Goal: Task Accomplishment & Management: Manage account settings

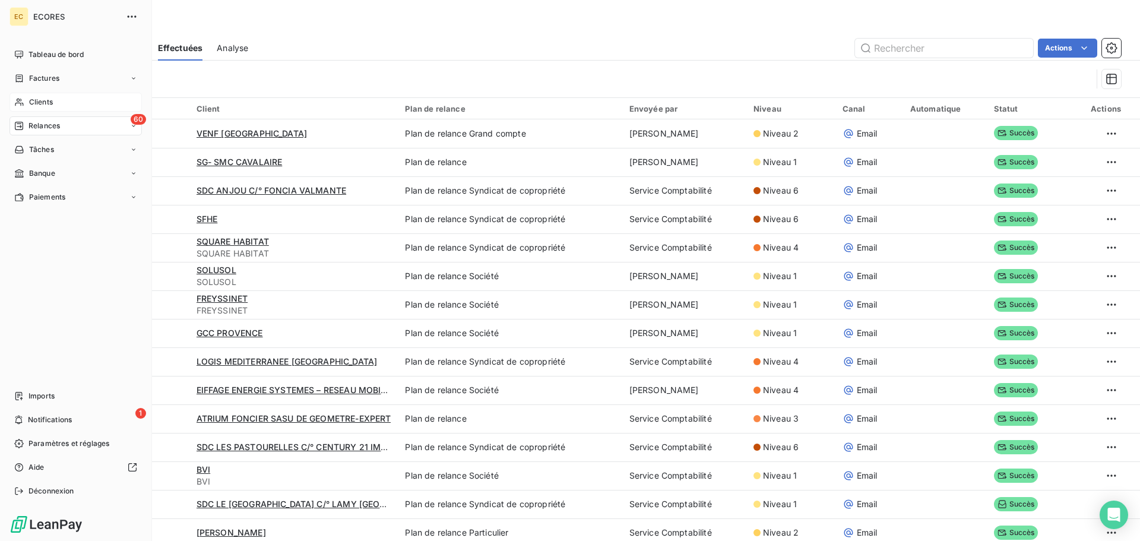
click at [31, 99] on span "Clients" at bounding box center [41, 102] width 24 height 11
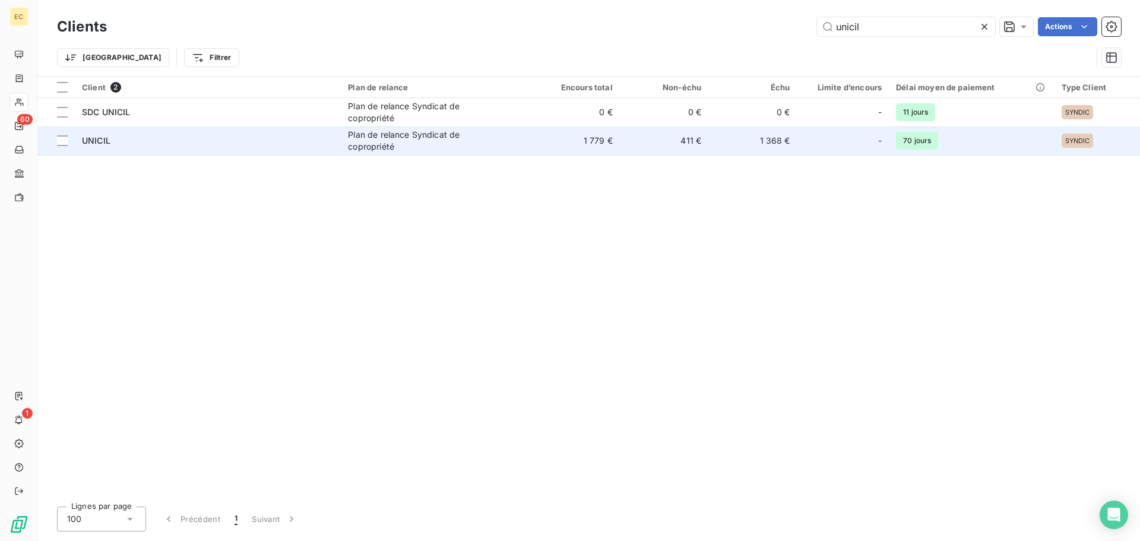
type input "unicil"
click at [261, 141] on div "UNICIL" at bounding box center [208, 141] width 252 height 12
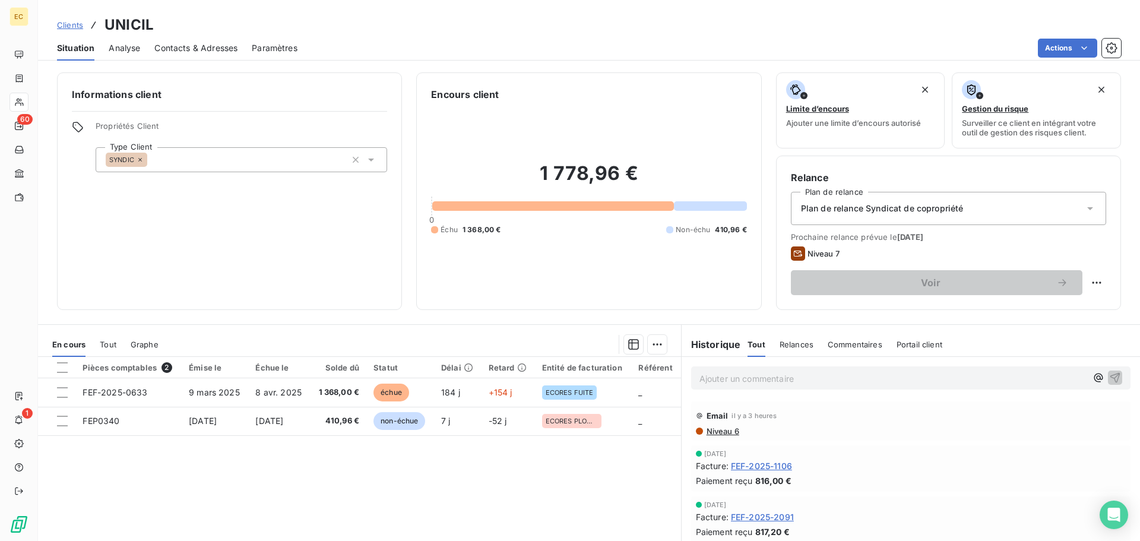
click at [202, 46] on span "Contacts & Adresses" at bounding box center [195, 48] width 83 height 12
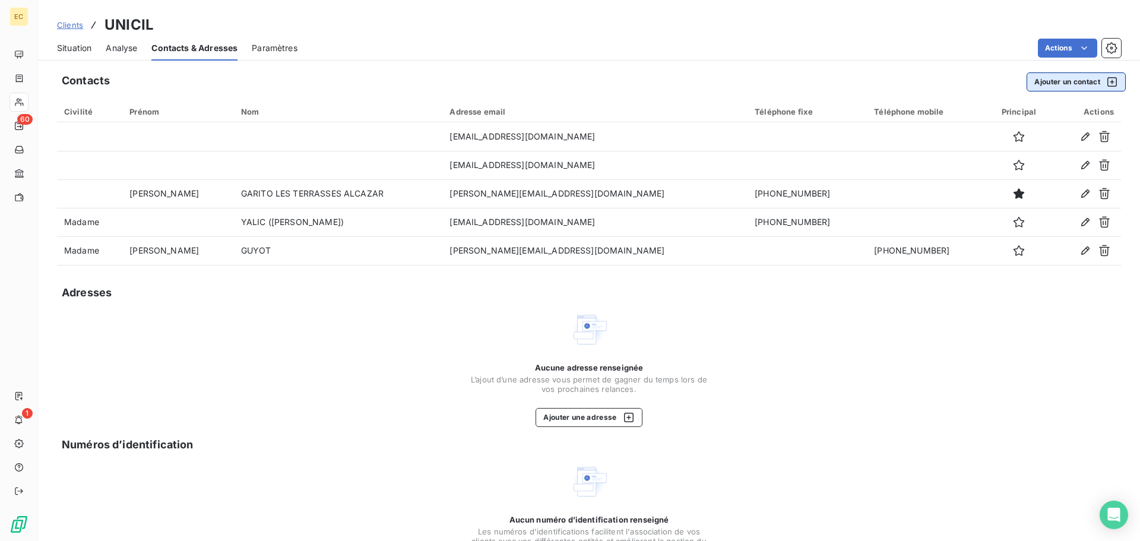
click at [1046, 84] on button "Ajouter un contact" at bounding box center [1075, 81] width 99 height 19
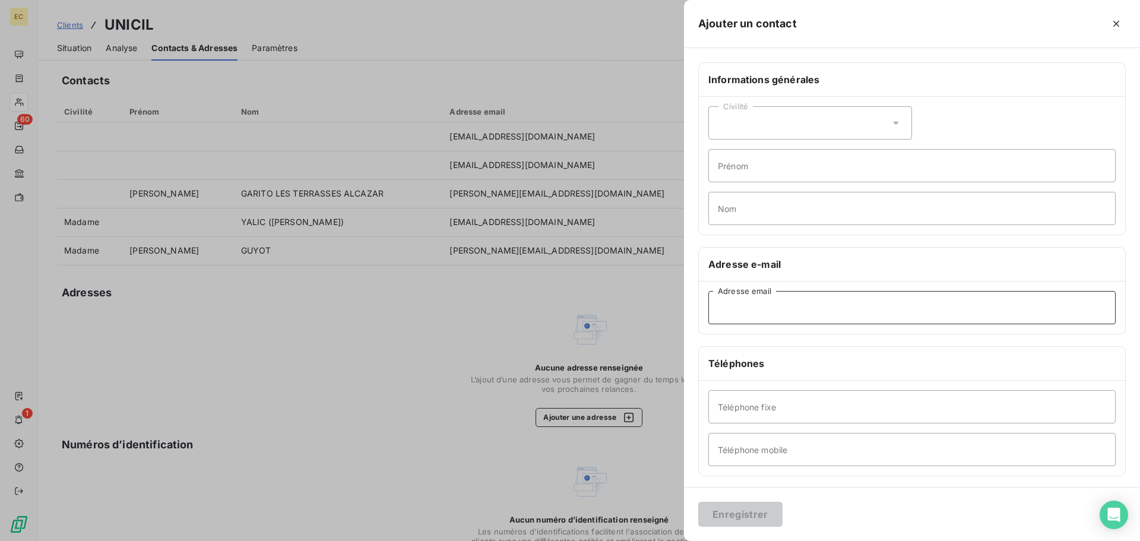
paste input "[EMAIL_ADDRESS][DOMAIN_NAME]"
type input "[EMAIL_ADDRESS][DOMAIN_NAME]"
click at [737, 205] on input "Nom" at bounding box center [911, 208] width 407 height 33
type input "r"
click at [745, 208] on input "RELAKNCE" at bounding box center [911, 208] width 407 height 33
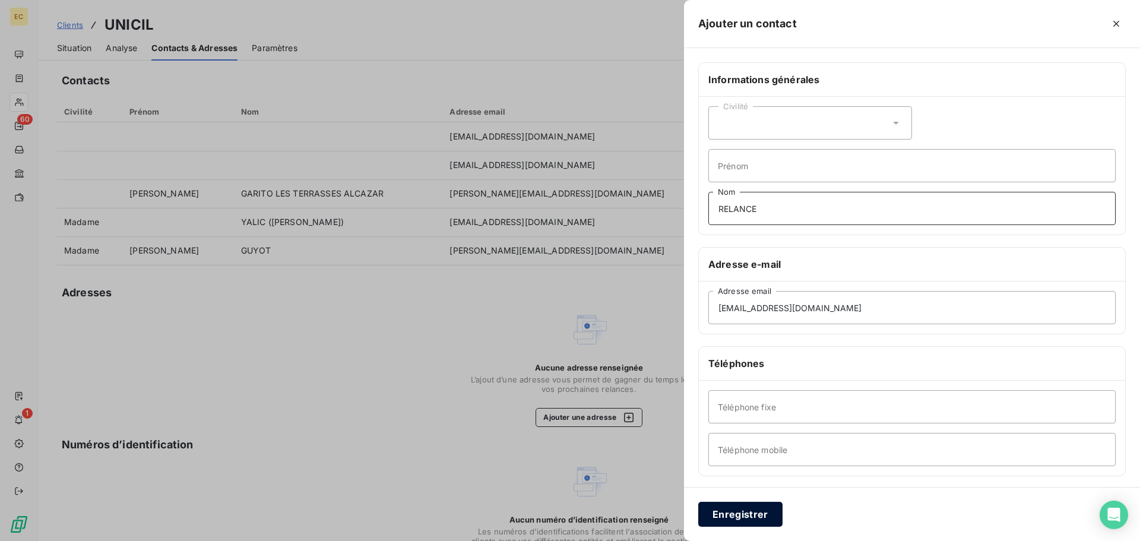
type input "RELANCE"
click at [742, 513] on button "Enregistrer" at bounding box center [740, 514] width 84 height 25
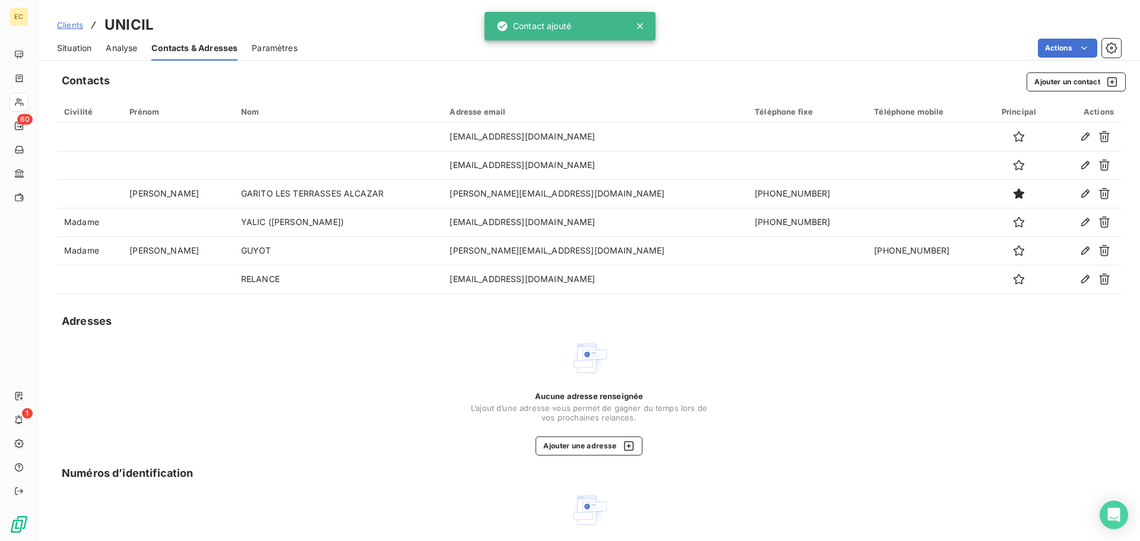
click at [78, 48] on span "Situation" at bounding box center [74, 48] width 34 height 12
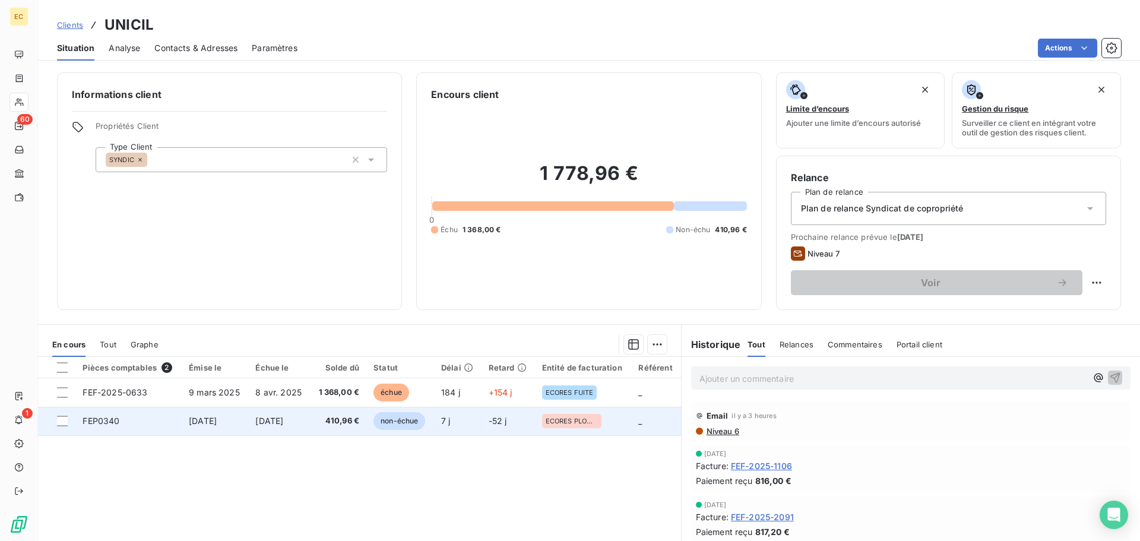
click at [196, 420] on span "[DATE]" at bounding box center [203, 420] width 28 height 10
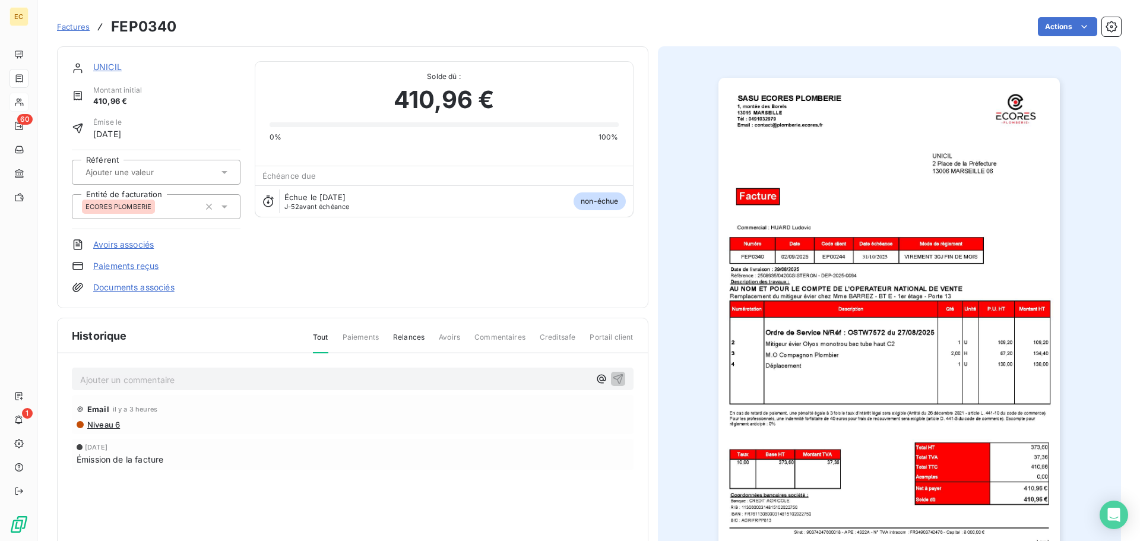
click at [192, 383] on p "Ajouter un commentaire ﻿" at bounding box center [334, 379] width 509 height 15
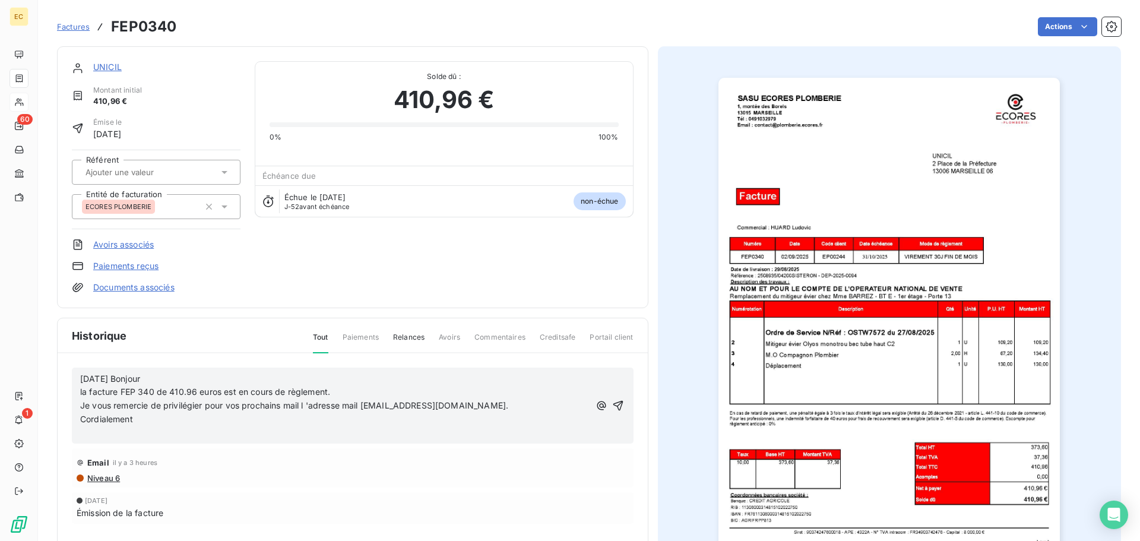
click at [122, 434] on p "﻿" at bounding box center [334, 433] width 509 height 14
click at [614, 404] on icon "button" at bounding box center [618, 405] width 10 height 10
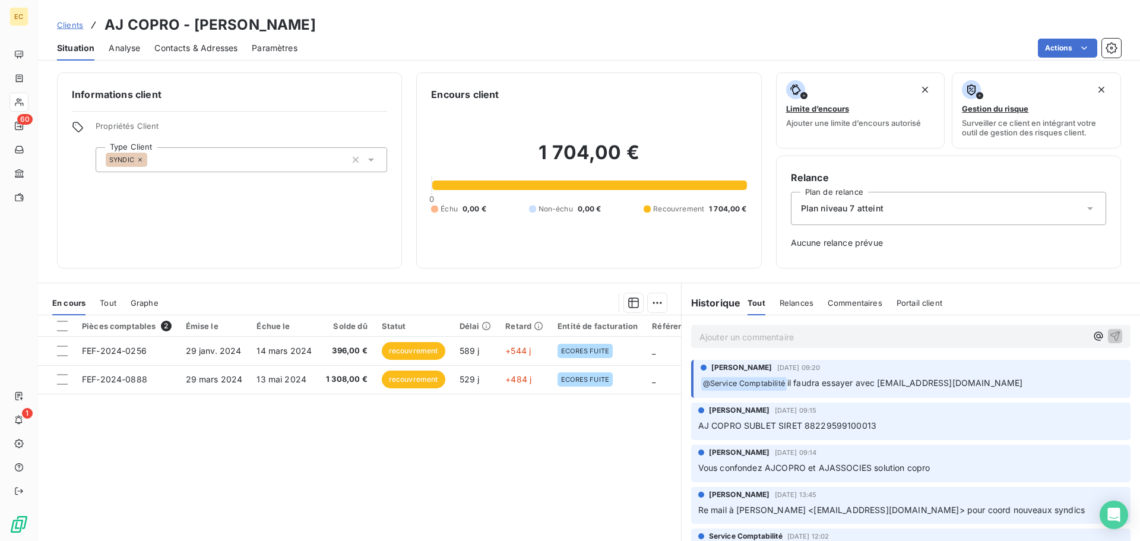
click at [718, 334] on p "Ajouter un commentaire ﻿" at bounding box center [892, 336] width 387 height 15
click at [1110, 335] on icon "button" at bounding box center [1115, 336] width 10 height 10
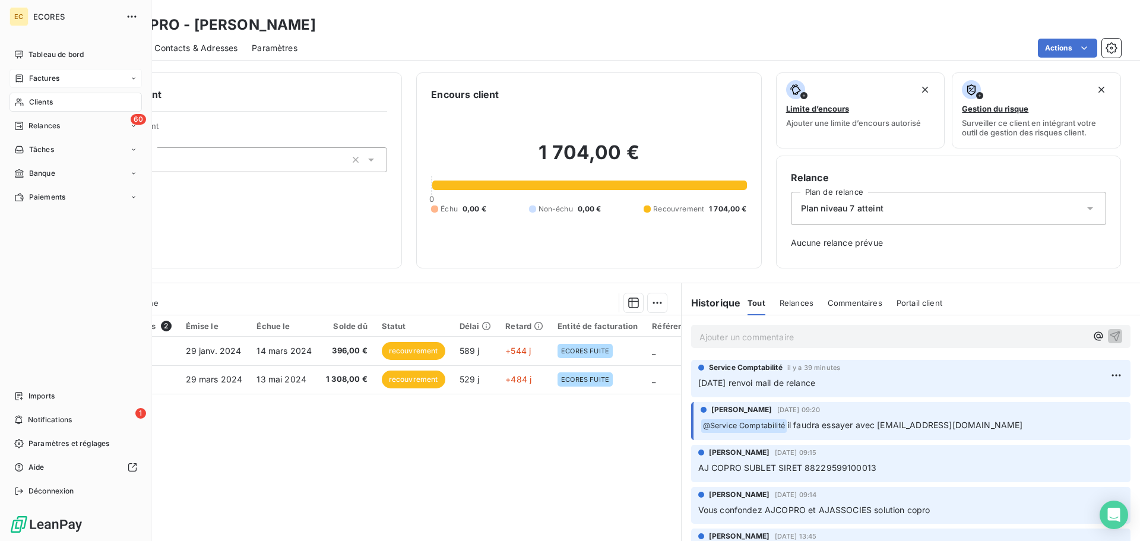
click at [42, 78] on span "Factures" at bounding box center [44, 78] width 30 height 11
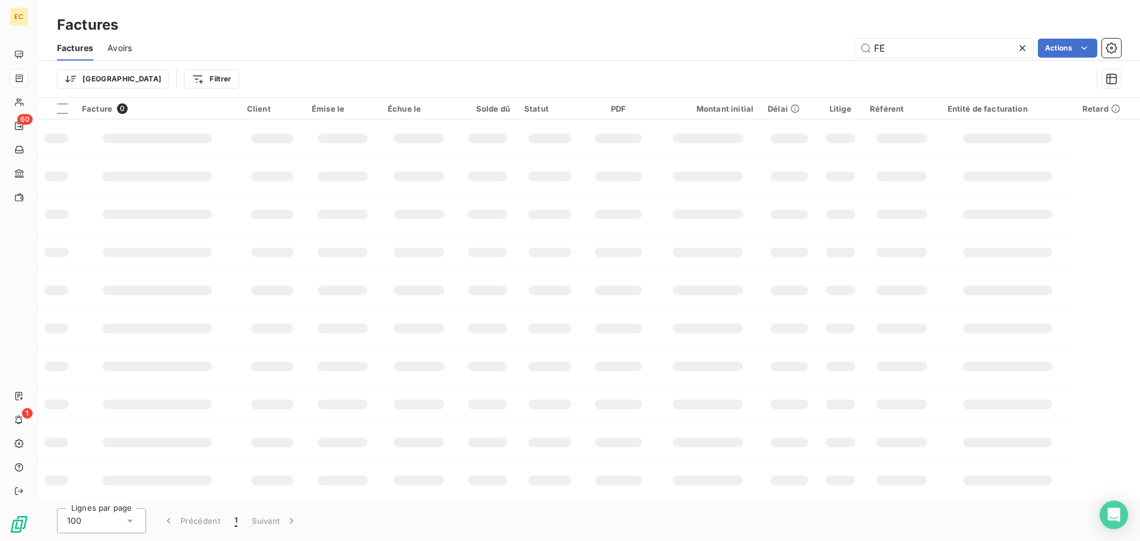
type input "F"
type input "0509"
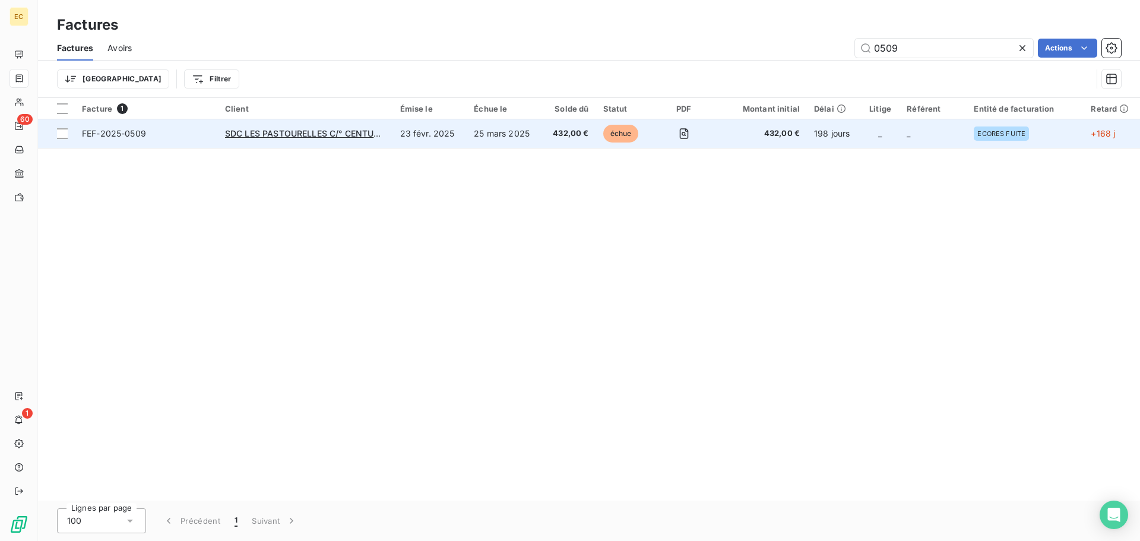
click at [197, 141] on td "FEF-2025-0509" at bounding box center [146, 133] width 143 height 28
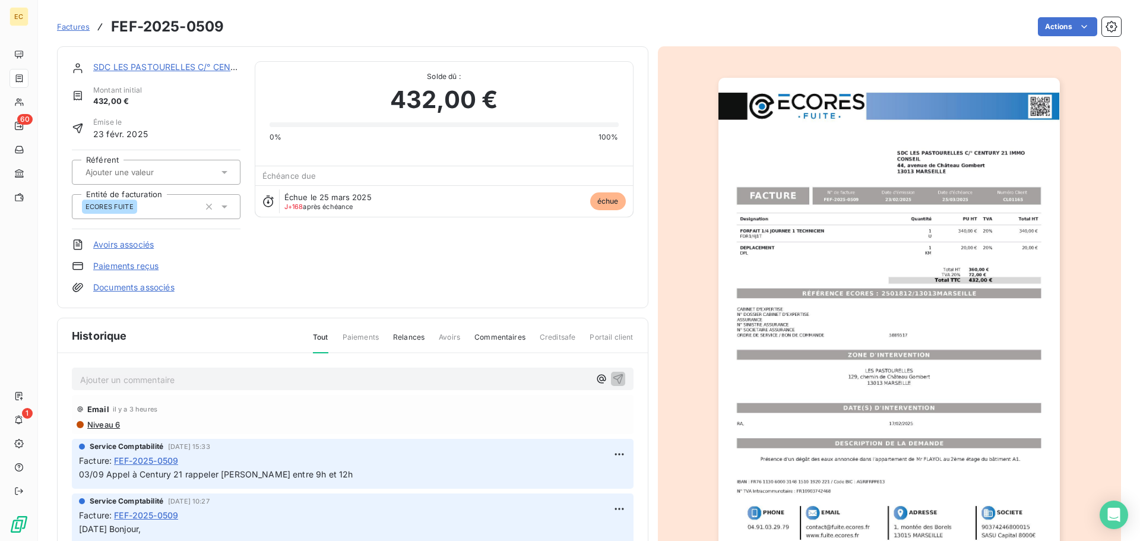
click at [775, 287] on img "button" at bounding box center [888, 319] width 341 height 483
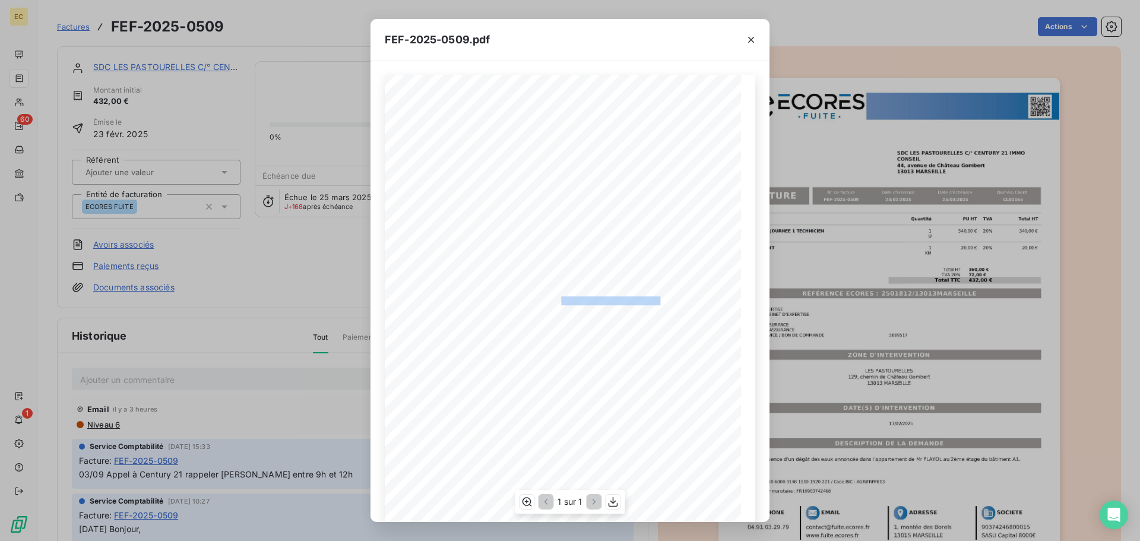
drag, startPoint x: 655, startPoint y: 300, endPoint x: 556, endPoint y: 299, distance: 98.5
click at [556, 299] on span "RÉFÉRENCE ECORES : 2501812/13013MARSEILLE" at bounding box center [570, 299] width 182 height 6
copy span ": 2501812/13013MARSEILLE"
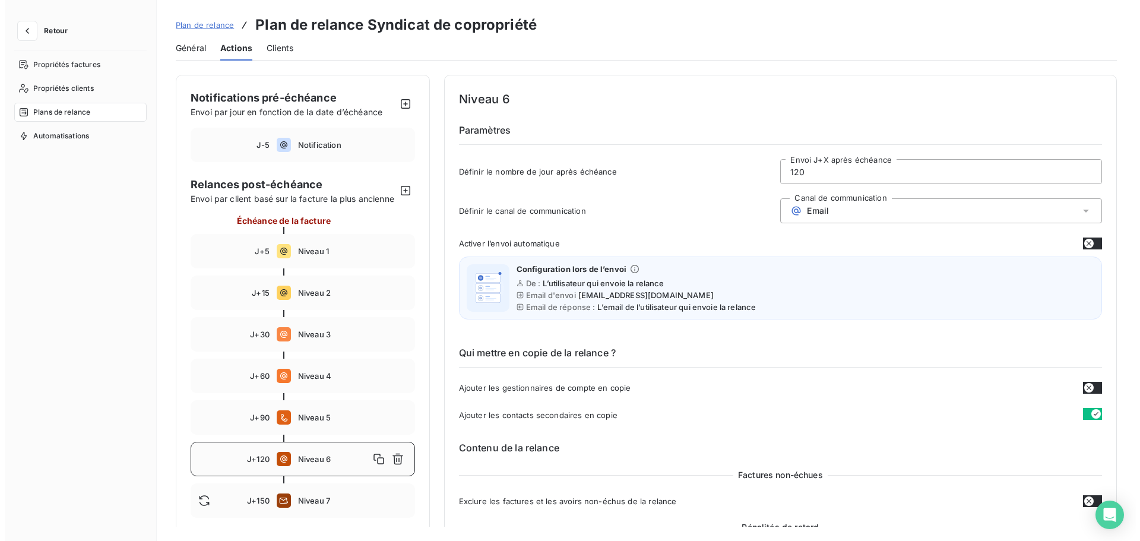
scroll to position [594, 0]
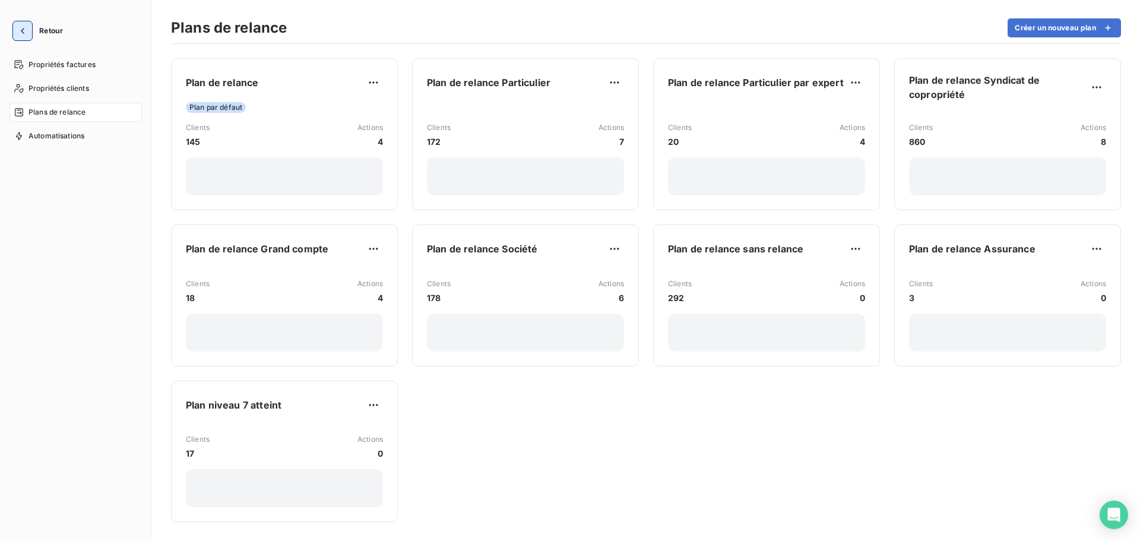
click at [24, 28] on icon "button" at bounding box center [23, 31] width 4 height 6
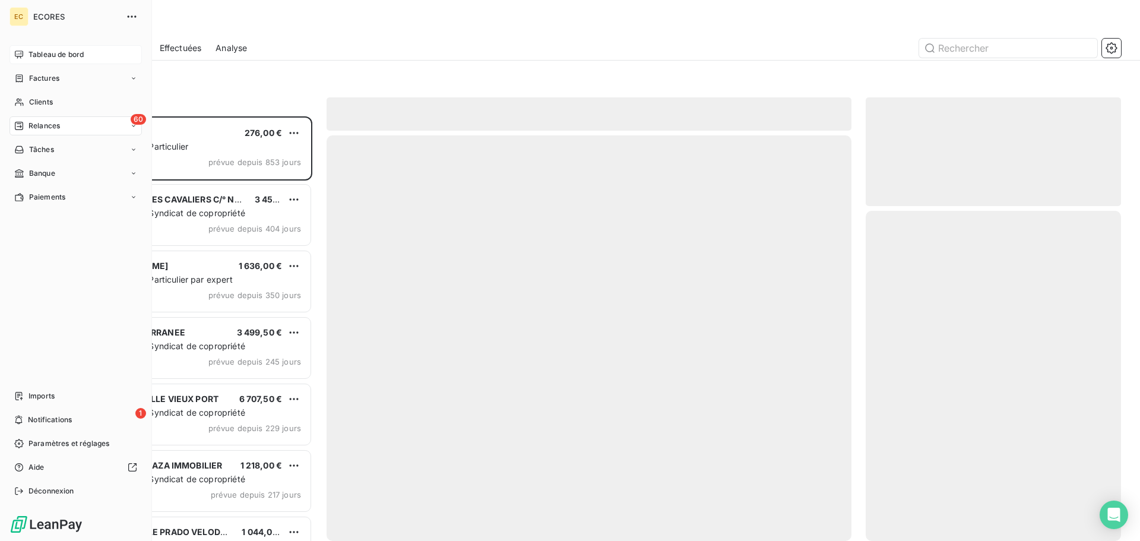
scroll to position [415, 246]
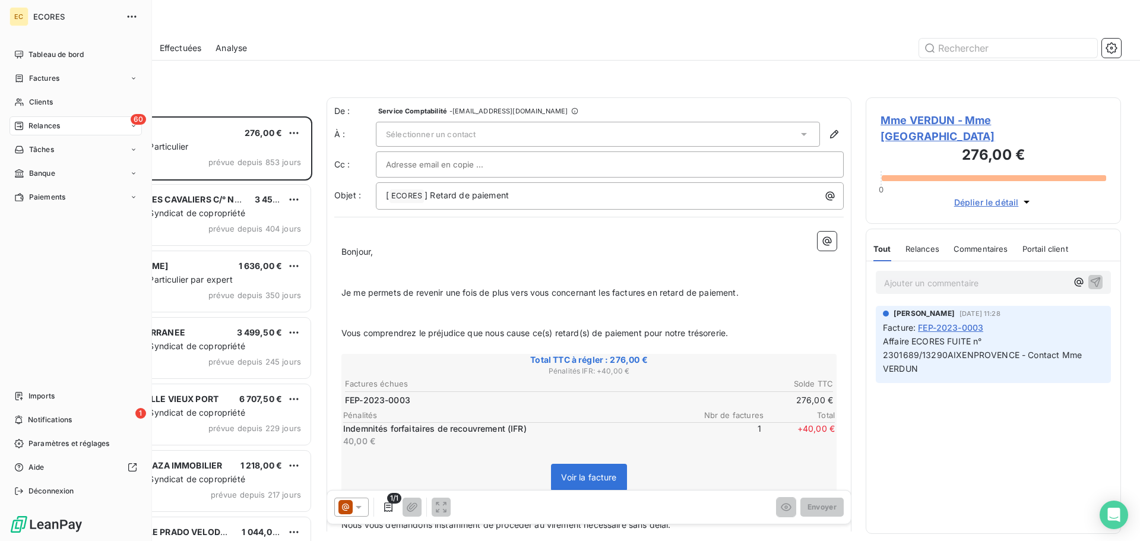
click at [42, 123] on span "Relances" at bounding box center [43, 125] width 31 height 11
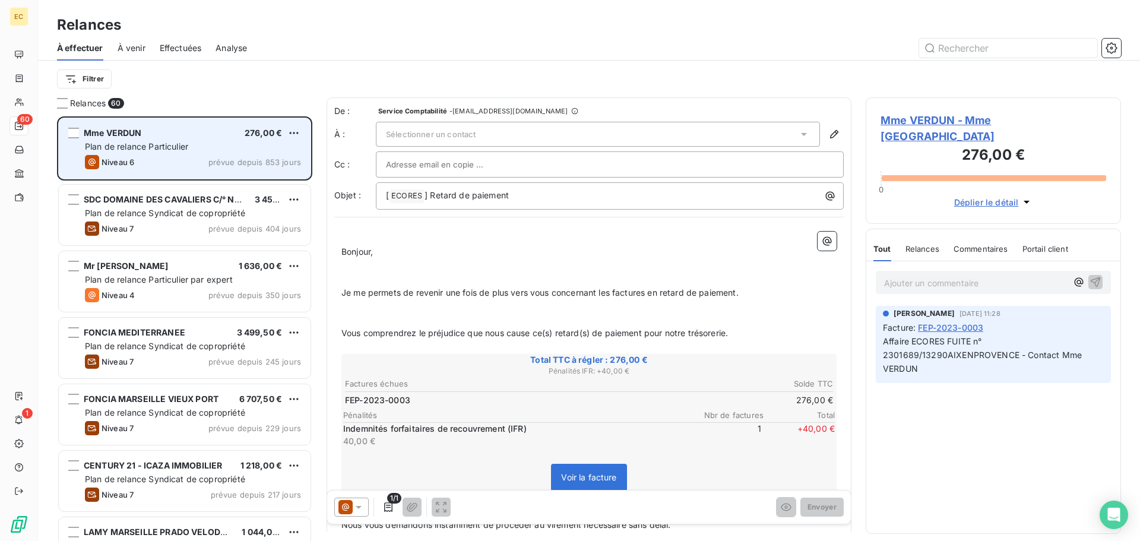
click at [174, 142] on span "Plan de relance Particulier" at bounding box center [136, 146] width 103 height 10
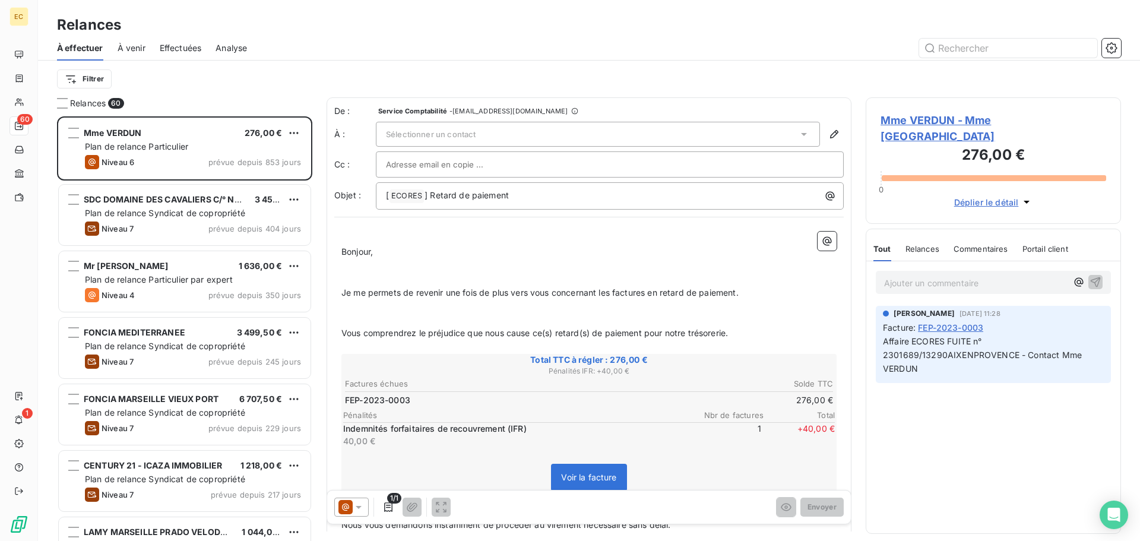
scroll to position [60, 0]
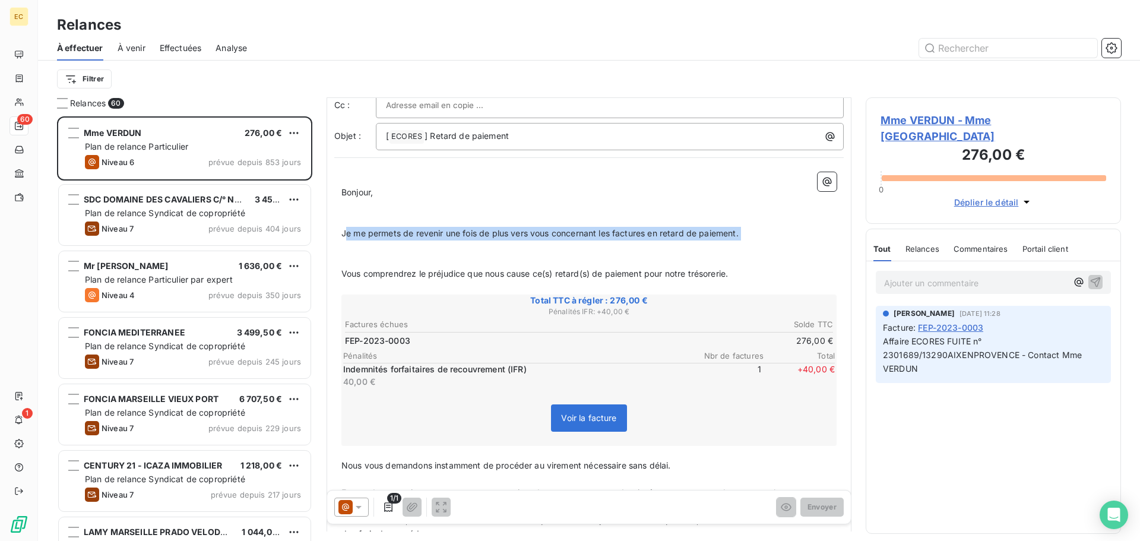
drag, startPoint x: 344, startPoint y: 234, endPoint x: 478, endPoint y: 245, distance: 133.9
click at [478, 245] on div "﻿ Bonjour, ﻿ ﻿ Je me permets de revenir une fois de plus vers vous concernant l…" at bounding box center [588, 403] width 495 height 462
copy div "e me permets de revenir une fois de plus vers vous concernant les factures en r…"
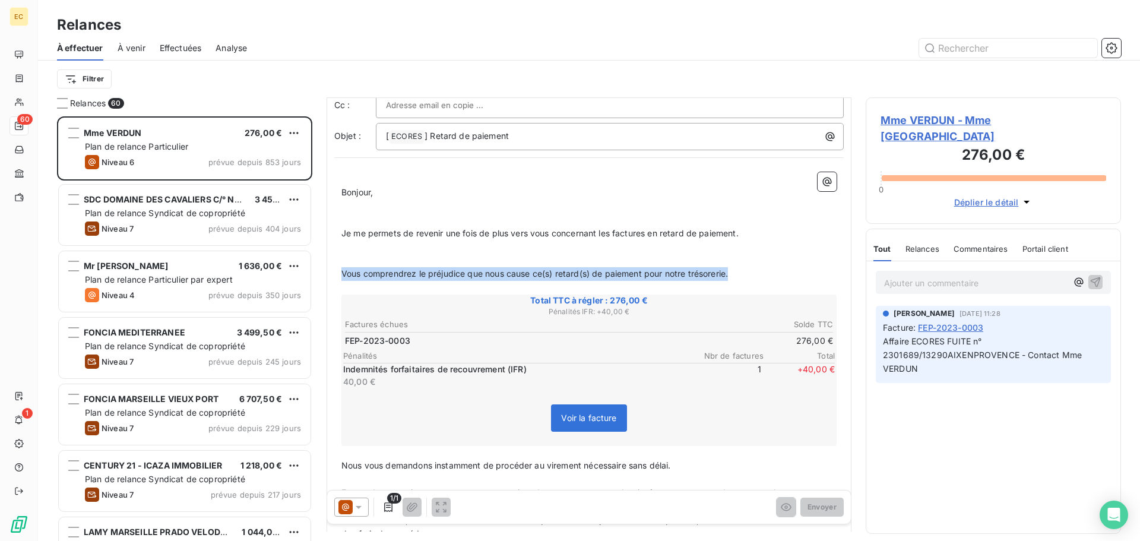
drag, startPoint x: 342, startPoint y: 274, endPoint x: 732, endPoint y: 273, distance: 390.0
click at [728, 273] on span "Vous comprendrez le préjudice que nous cause ce(s) retard(s) de paiement pour n…" at bounding box center [534, 273] width 386 height 10
copy span "Vous comprendrez le préjudice que nous cause ce(s) retard(s) de paiement pour n…"
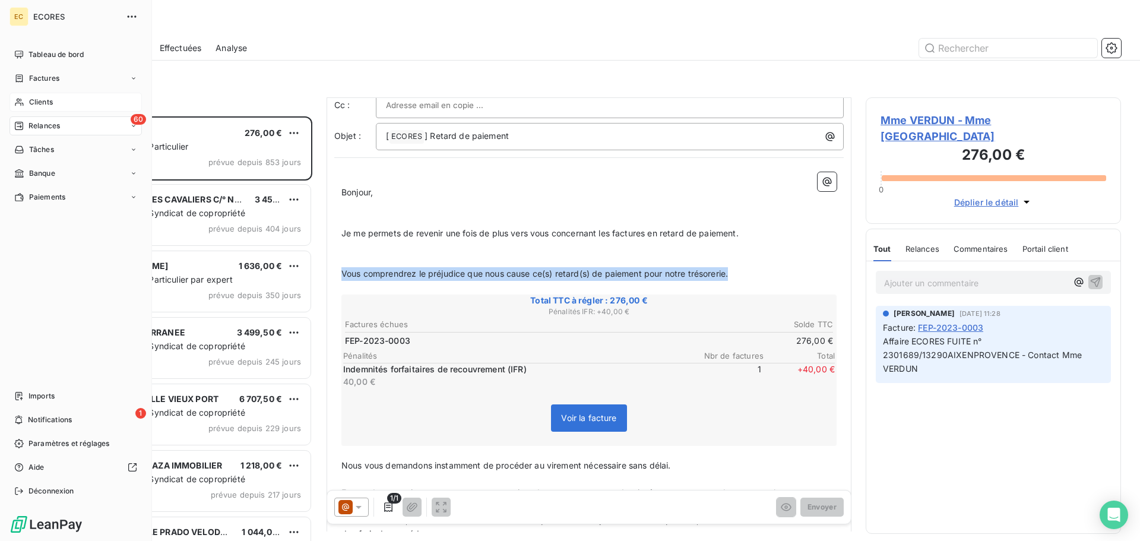
click at [31, 104] on span "Clients" at bounding box center [41, 102] width 24 height 11
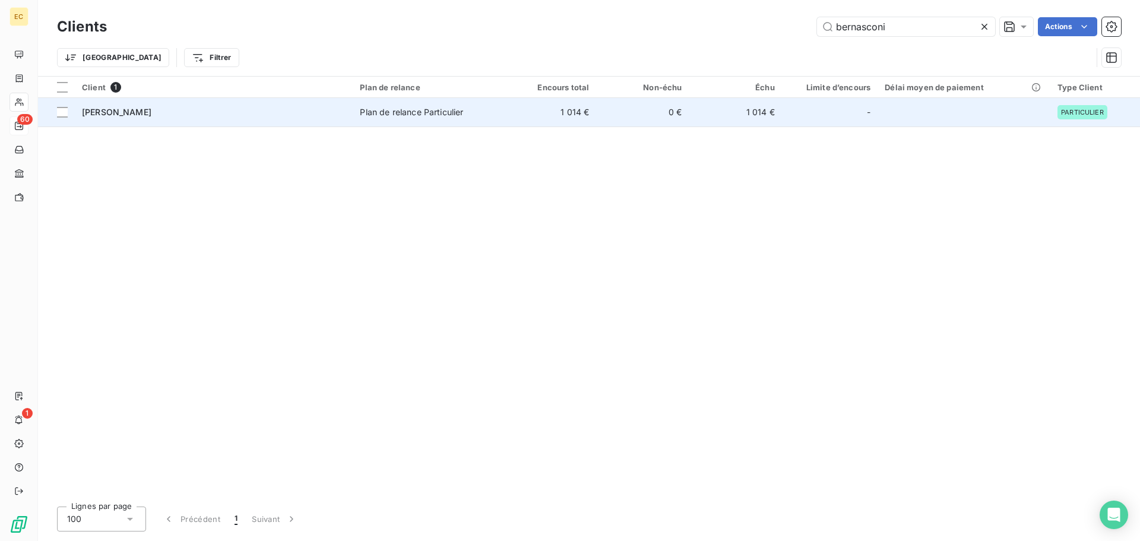
type input "bernasconi"
click at [212, 117] on td "[PERSON_NAME]" at bounding box center [214, 112] width 278 height 28
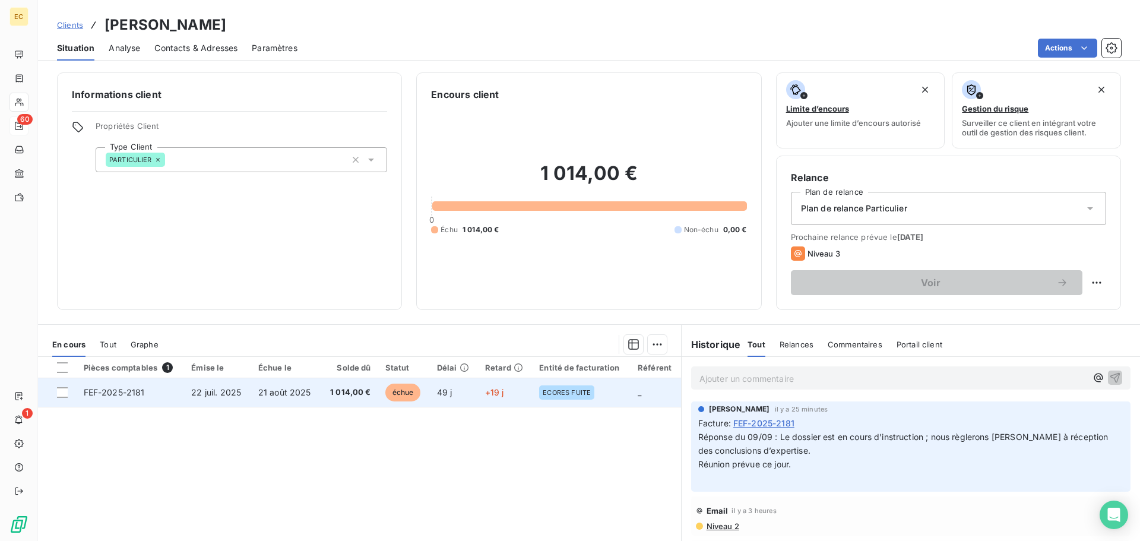
click at [166, 393] on td "FEF-2025-2181" at bounding box center [131, 392] width 108 height 28
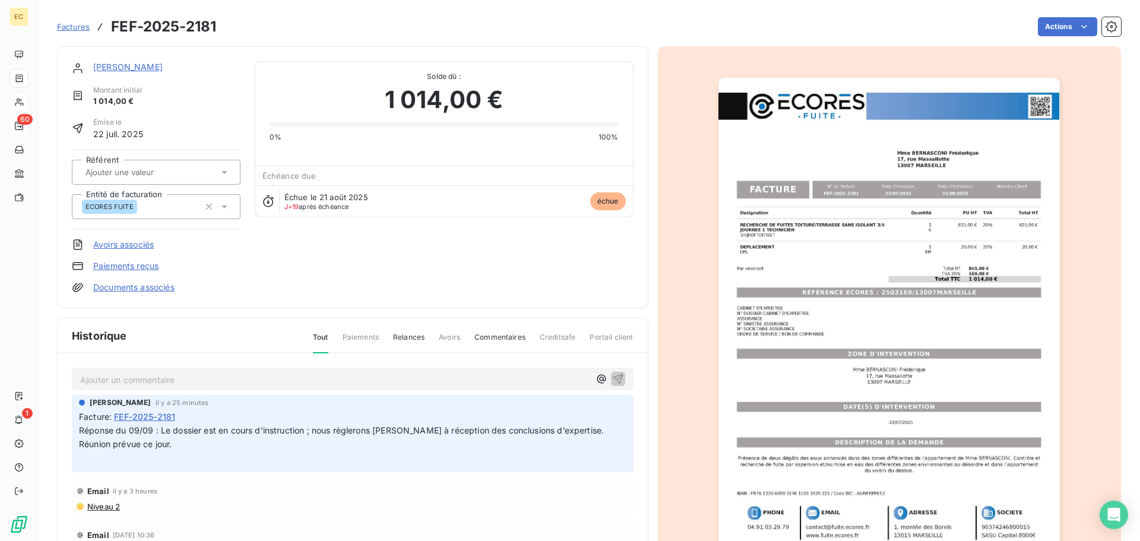
click at [824, 294] on img "button" at bounding box center [888, 319] width 341 height 483
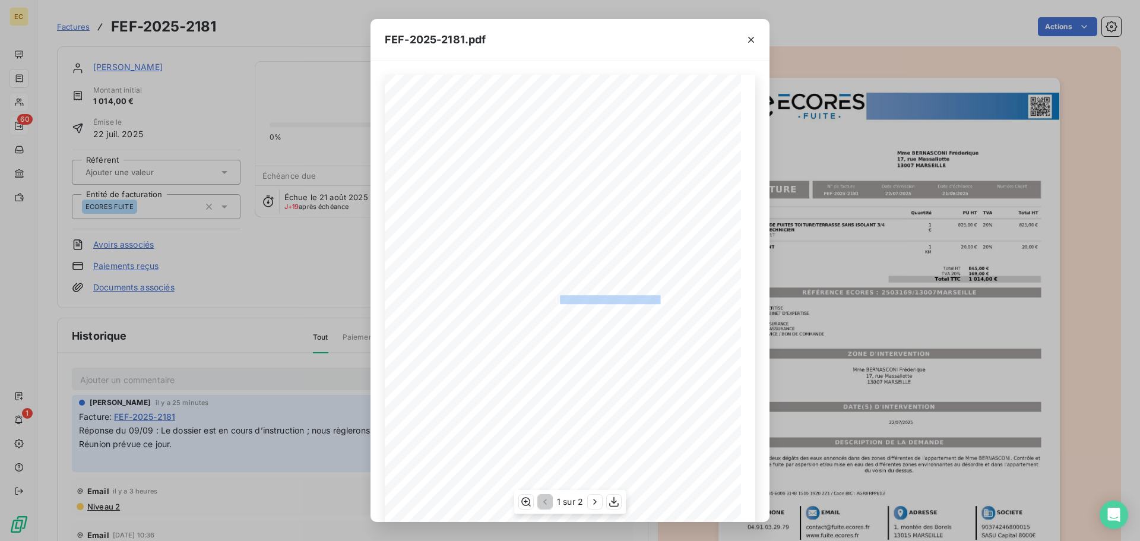
drag, startPoint x: 655, startPoint y: 296, endPoint x: 555, endPoint y: 298, distance: 100.3
click at [555, 298] on span "RÉFÉRENCE ECORES : 2503169/13007MARSEILLE" at bounding box center [570, 298] width 182 height 6
copy span ": 2503169/13007MARSEILLE"
